Goal: Task Accomplishment & Management: Complete application form

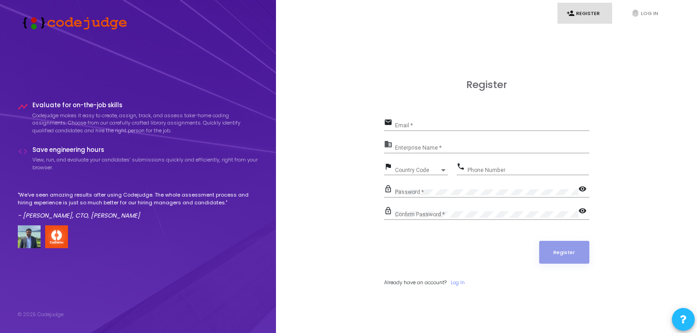
click at [513, 121] on div "Email *" at bounding box center [492, 123] width 194 height 14
click at [649, 16] on link "fingerprint Log In" at bounding box center [650, 13] width 55 height 21
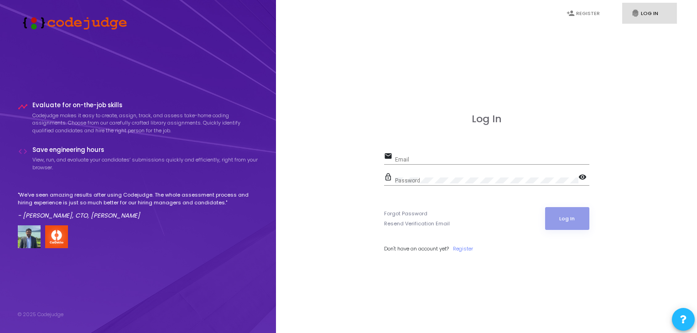
click at [413, 158] on input "Email" at bounding box center [492, 160] width 194 height 6
click at [571, 163] on div "Email" at bounding box center [492, 158] width 194 height 14
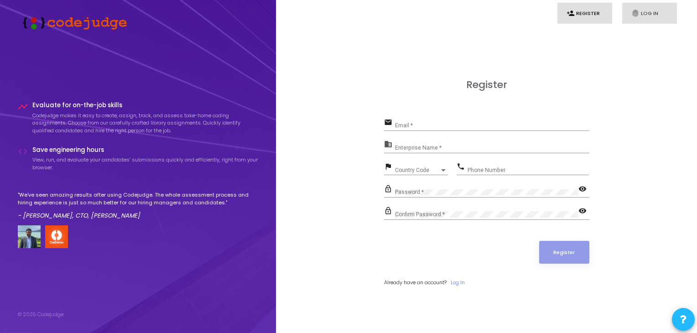
click at [654, 10] on link "fingerprint Log In" at bounding box center [650, 13] width 55 height 21
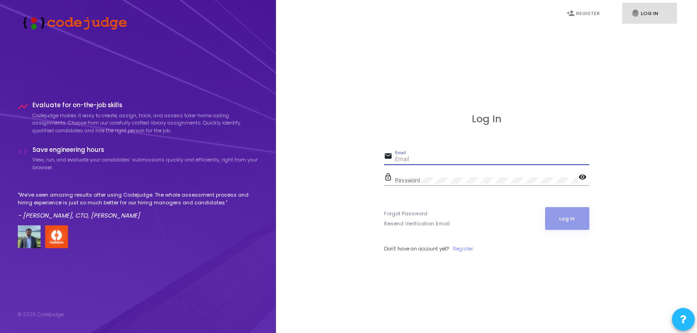
click at [484, 159] on input "Email" at bounding box center [492, 160] width 194 height 6
type input "[EMAIL_ADDRESS][DOMAIN_NAME]"
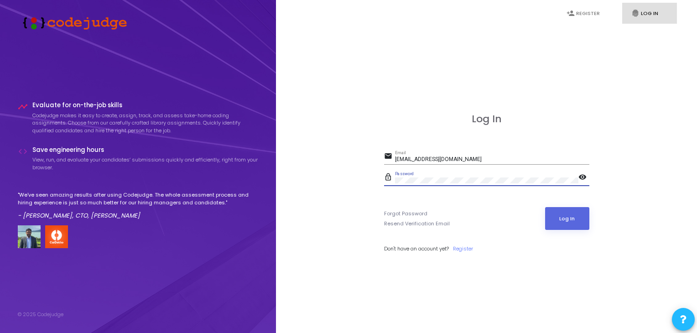
click at [584, 178] on mat-icon "visibility" at bounding box center [584, 178] width 11 height 11
click at [577, 208] on button "Log In" at bounding box center [567, 218] width 44 height 23
click at [566, 216] on button "Log In" at bounding box center [567, 218] width 44 height 23
click at [583, 22] on link "person_add Register" at bounding box center [585, 13] width 55 height 21
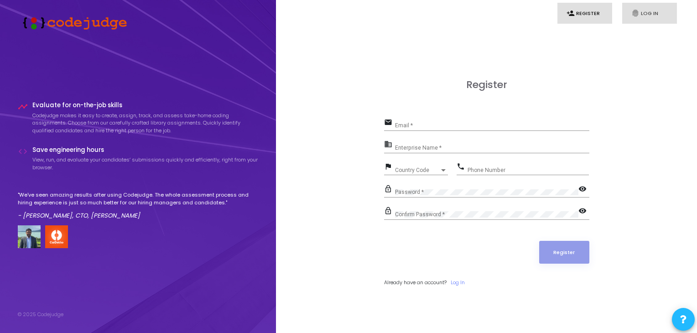
click at [640, 19] on link "fingerprint Log In" at bounding box center [650, 13] width 55 height 21
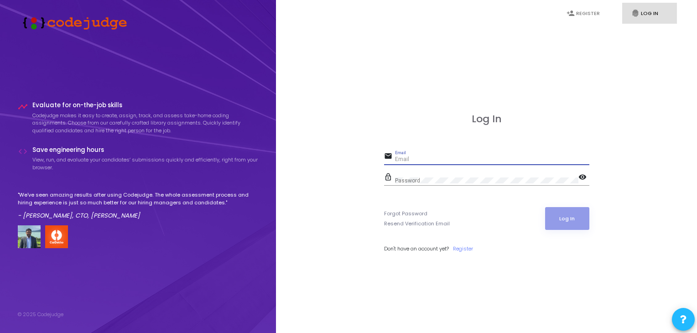
click at [450, 159] on input "Email" at bounding box center [492, 160] width 194 height 6
type input "n"
type input "[EMAIL_ADDRESS][DOMAIN_NAME]"
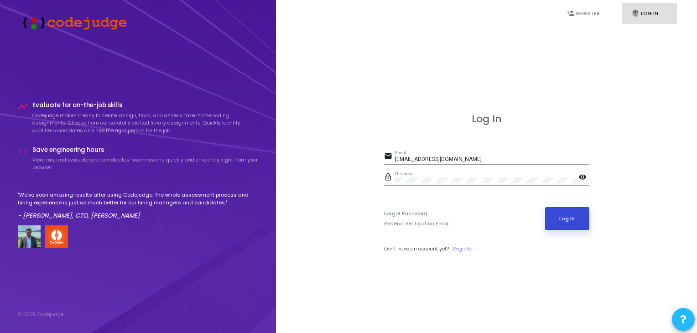
click at [565, 226] on button "Log In" at bounding box center [567, 218] width 44 height 23
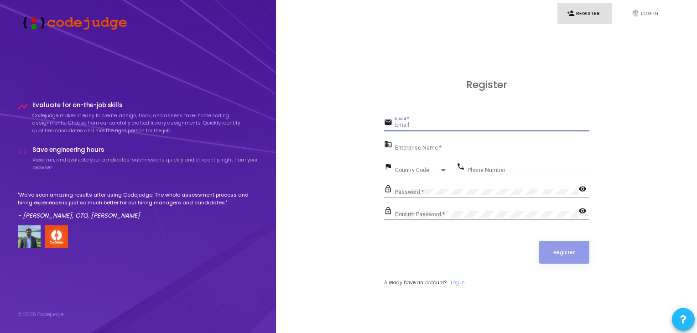
click at [436, 127] on input "Email *" at bounding box center [492, 125] width 194 height 6
type input "[EMAIL_ADDRESS][DOMAIN_NAME]"
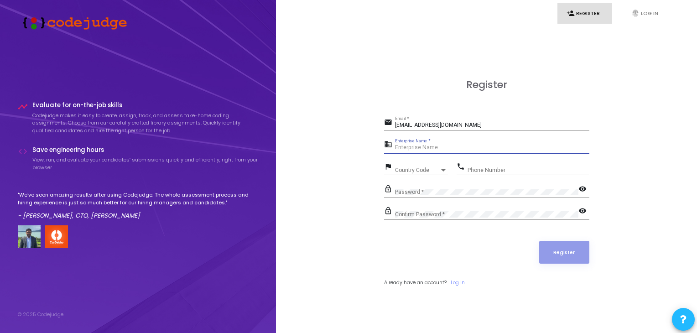
click at [484, 151] on input "Enterprise Name *" at bounding box center [492, 148] width 194 height 6
type input "[PERSON_NAME]"
click at [431, 166] on div "Country Code Country Code" at bounding box center [421, 168] width 53 height 14
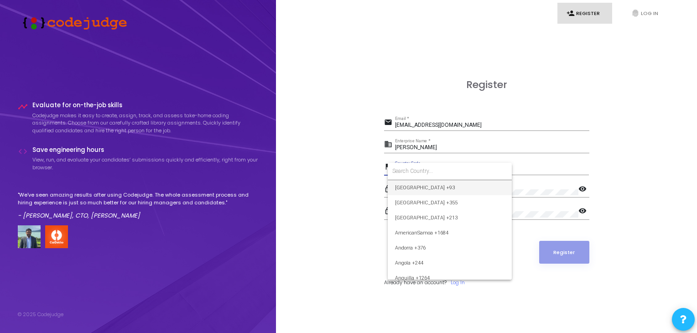
click at [443, 171] on input at bounding box center [449, 171] width 115 height 8
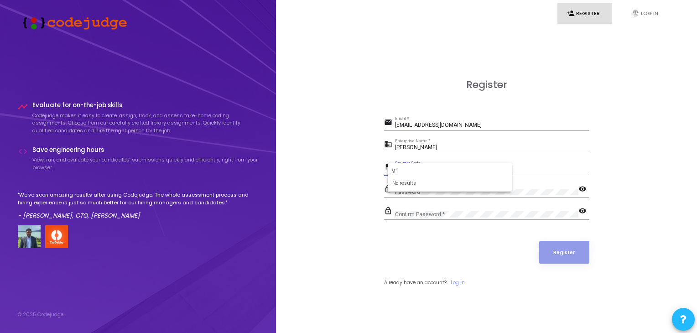
type input "9"
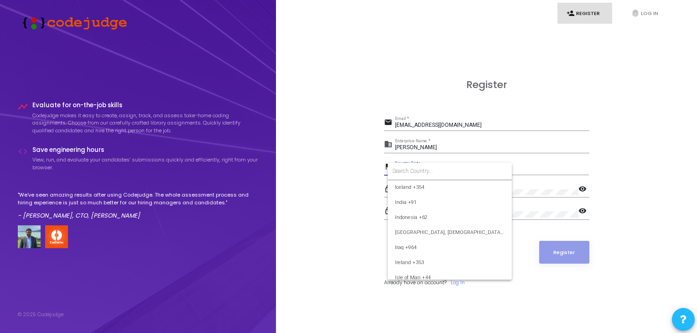
scroll to position [1434, 0]
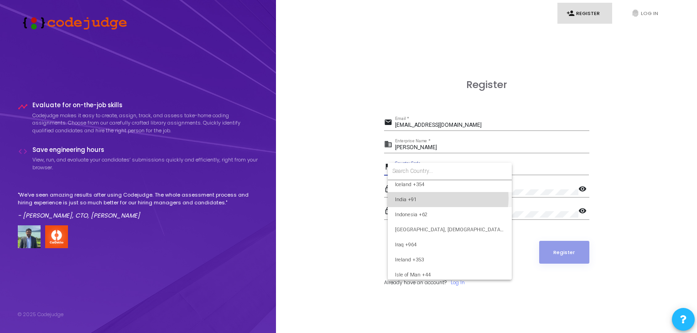
click at [447, 198] on span "India +91" at bounding box center [450, 199] width 110 height 15
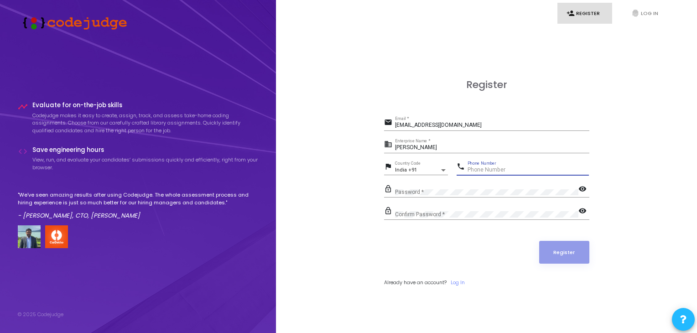
click at [507, 169] on input "Phone Number" at bounding box center [528, 170] width 121 height 6
click at [471, 167] on input "07568490426" at bounding box center [528, 170] width 121 height 6
type input "7568490426"
click at [586, 184] on mat-icon "visibility" at bounding box center [584, 189] width 11 height 11
click at [586, 184] on mat-icon "visibility_off" at bounding box center [584, 189] width 11 height 11
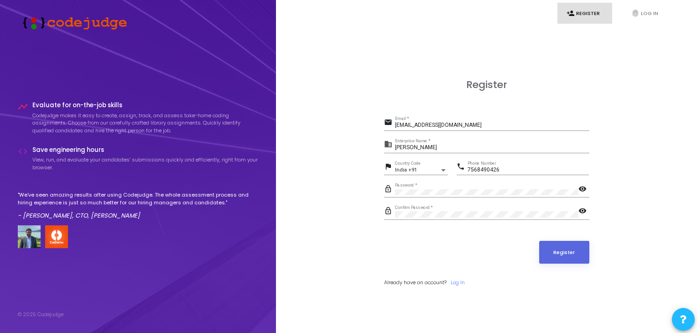
click at [581, 192] on mat-icon "visibility" at bounding box center [584, 189] width 11 height 11
click at [581, 209] on mat-icon "visibility" at bounding box center [584, 211] width 11 height 11
click at [560, 249] on button "Register" at bounding box center [564, 252] width 50 height 23
click at [648, 19] on link "fingerprint Log In" at bounding box center [650, 13] width 55 height 21
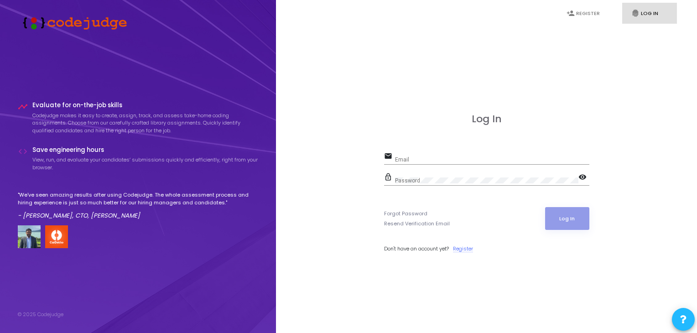
click at [462, 248] on link "Register" at bounding box center [463, 249] width 20 height 8
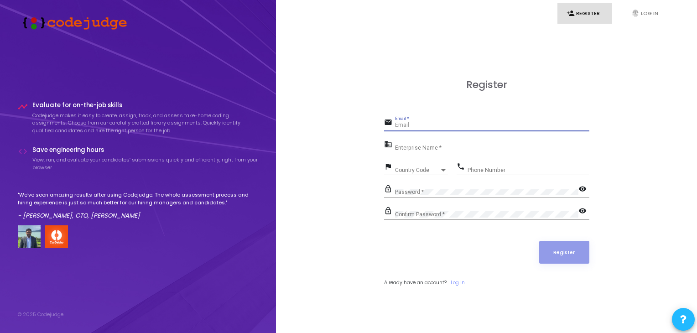
click at [486, 127] on input "Email *" at bounding box center [492, 125] width 194 height 6
type input "mah"
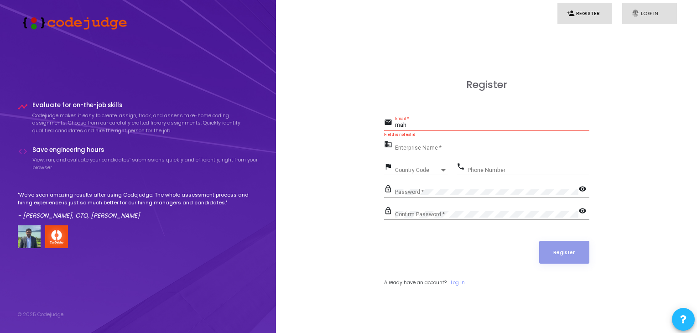
click at [655, 8] on link "fingerprint Log In" at bounding box center [650, 13] width 55 height 21
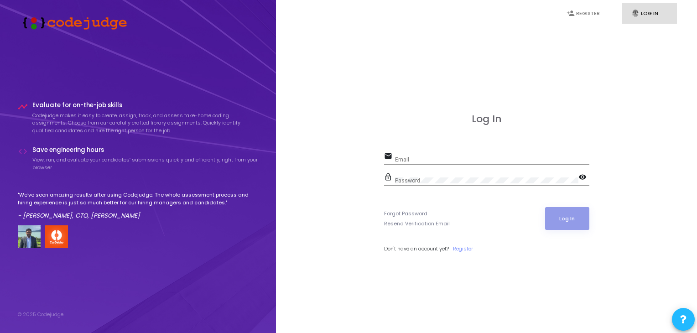
drag, startPoint x: 416, startPoint y: 152, endPoint x: 416, endPoint y: 162, distance: 9.6
click at [416, 162] on div "Email" at bounding box center [492, 158] width 194 height 14
click at [416, 162] on input "Email" at bounding box center [492, 160] width 194 height 6
type input "[EMAIL_ADDRESS][DOMAIN_NAME]"
click at [588, 174] on mat-icon "visibility" at bounding box center [584, 178] width 11 height 11
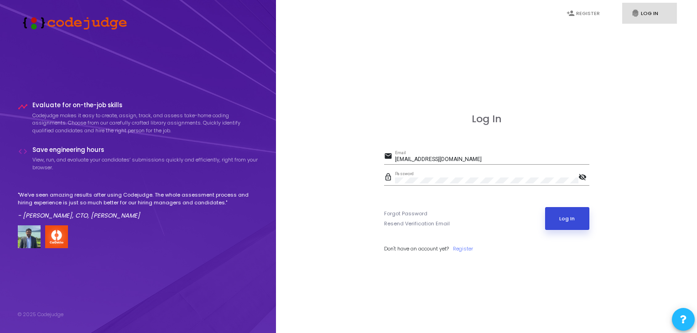
click at [584, 223] on button "Log In" at bounding box center [567, 218] width 44 height 23
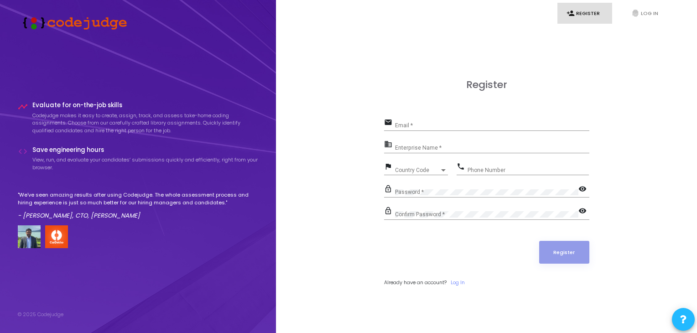
click at [470, 119] on div "Email *" at bounding box center [492, 123] width 194 height 14
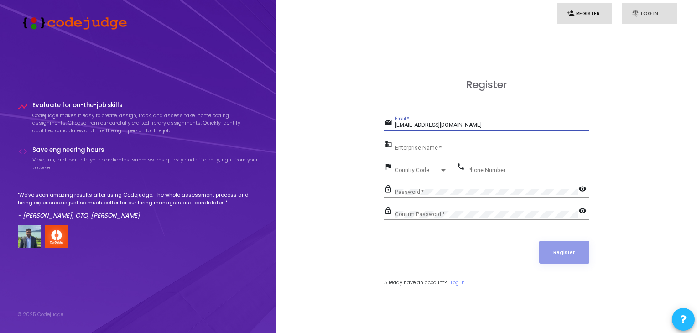
type input "[EMAIL_ADDRESS][DOMAIN_NAME]"
click at [652, 7] on link "fingerprint Log In" at bounding box center [650, 13] width 55 height 21
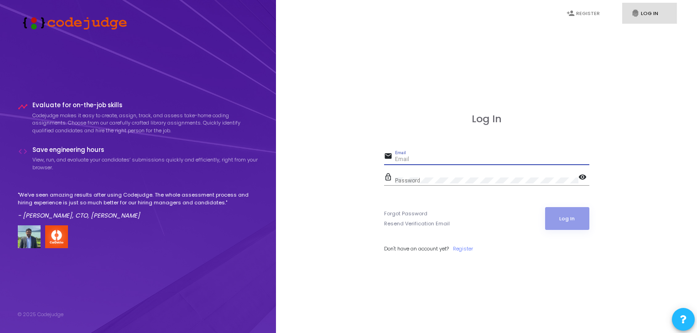
click at [452, 161] on input "Email" at bounding box center [492, 160] width 194 height 6
type input "[EMAIL_ADDRESS][DOMAIN_NAME]"
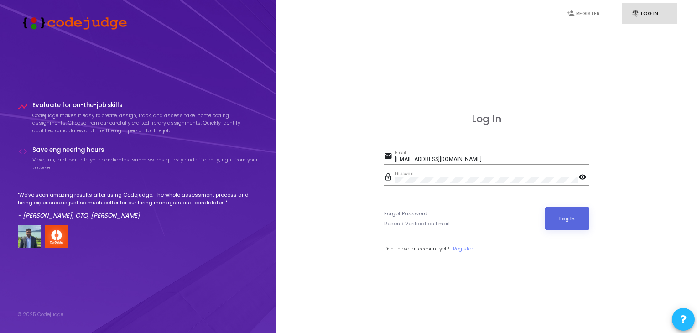
click at [586, 178] on mat-icon "visibility" at bounding box center [584, 178] width 11 height 11
click at [572, 216] on button "Log In" at bounding box center [567, 218] width 44 height 23
